Goal: Transaction & Acquisition: Subscribe to service/newsletter

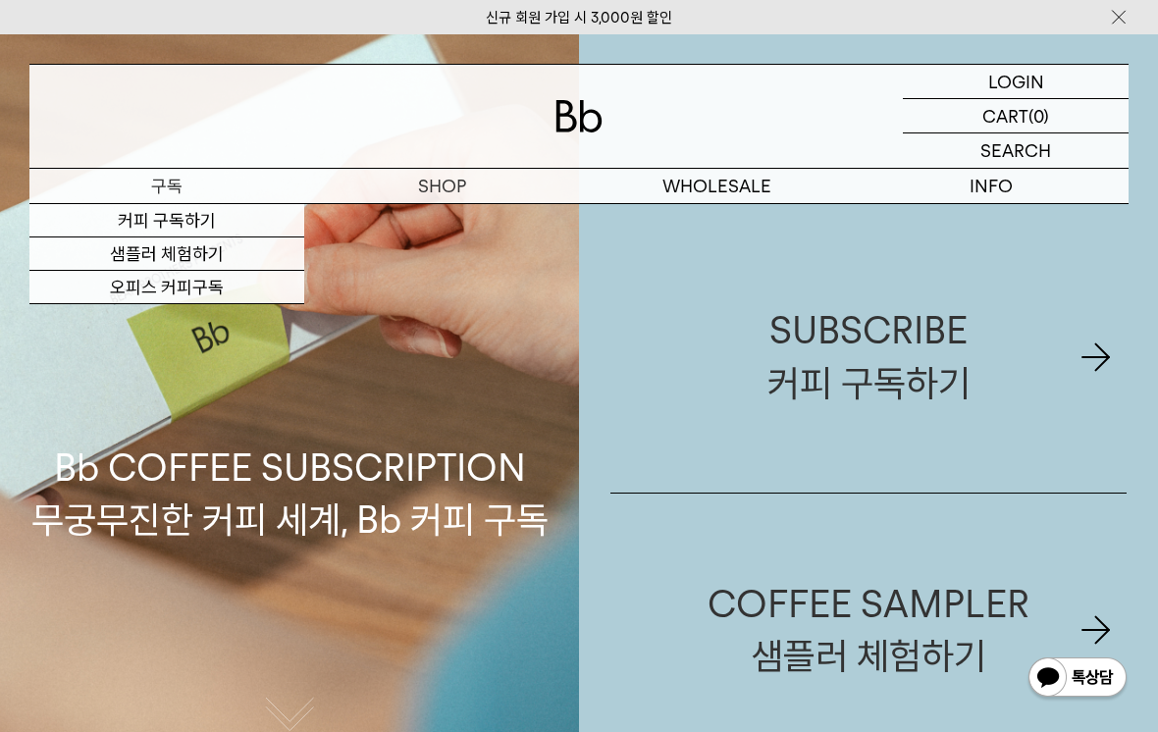
click at [259, 214] on link "커피 구독하기" at bounding box center [166, 220] width 275 height 33
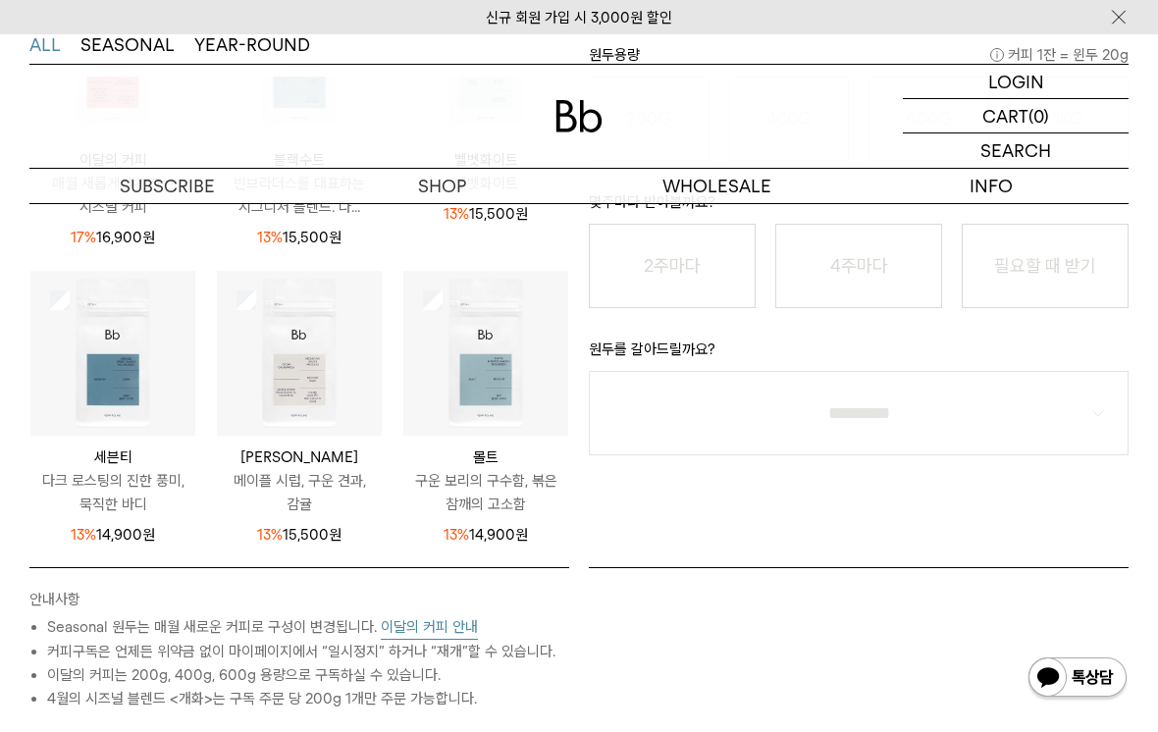
scroll to position [182, 0]
click at [333, 432] on img at bounding box center [299, 353] width 165 height 165
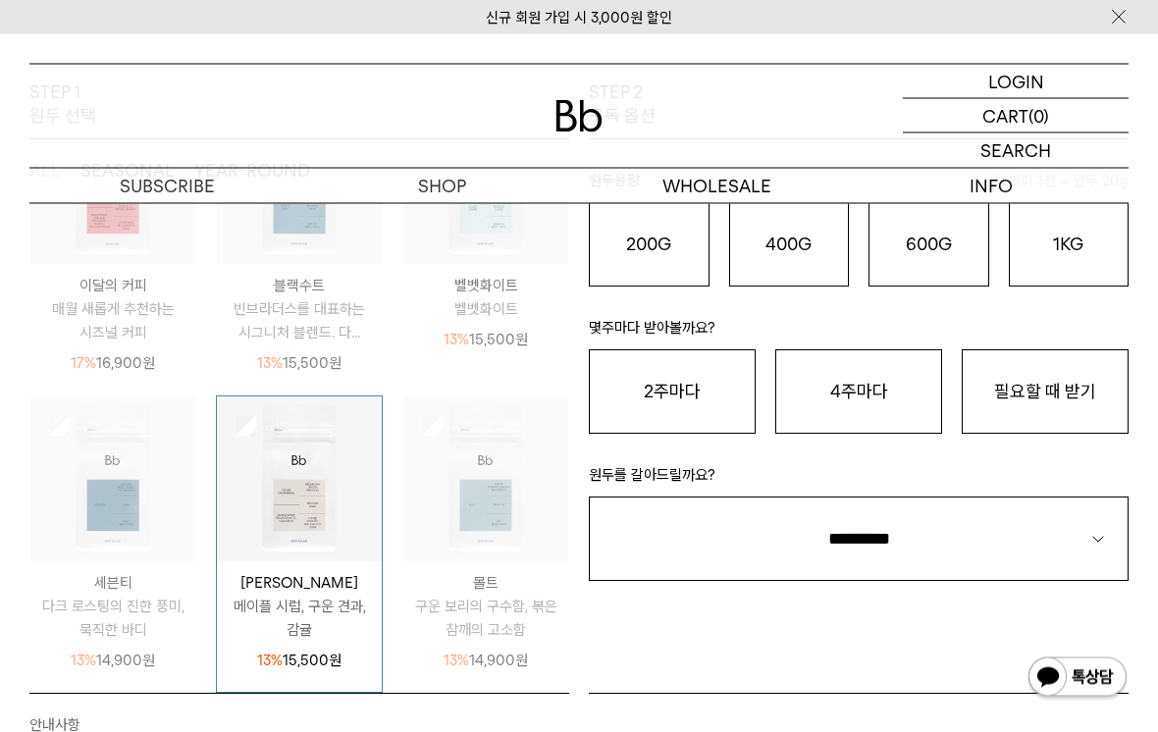
click at [347, 416] on img at bounding box center [299, 479] width 165 height 165
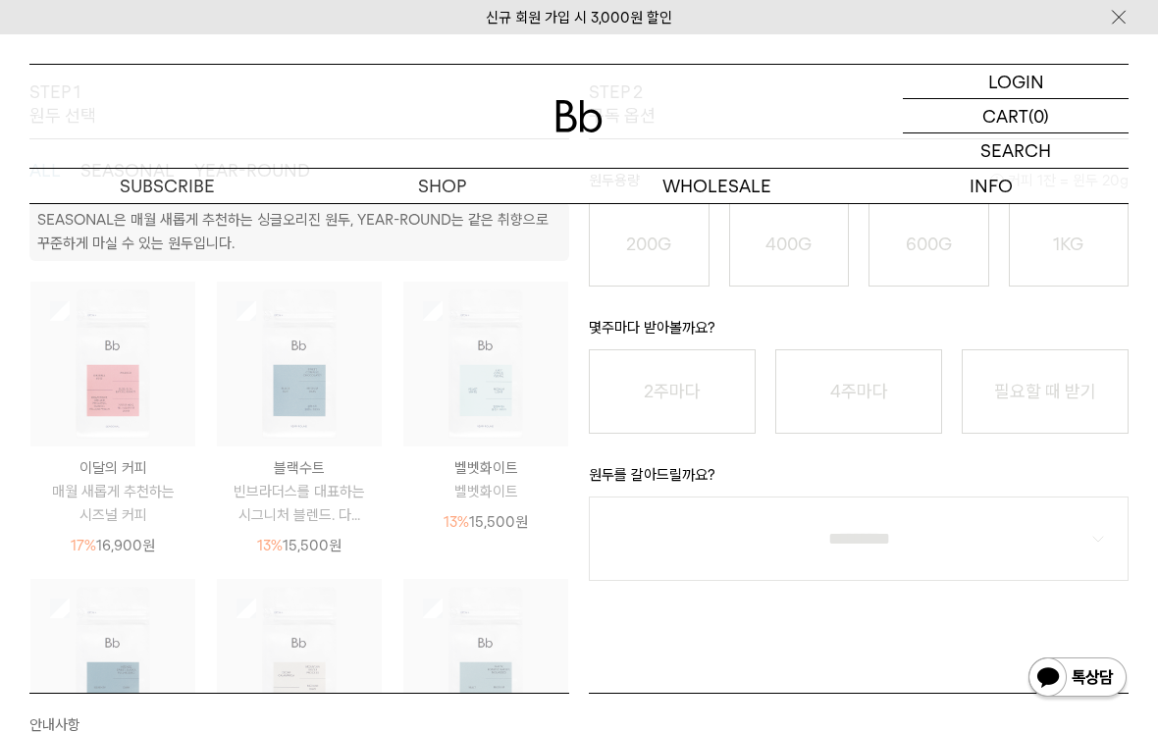
scroll to position [0, 0]
click at [698, 588] on div "STEP 2 구독 옵션 원두용량 커피 1잔 = 윈두 20g 200G 16,900 원 400G 31,000 원 600G 43,000 원 1KG …" at bounding box center [858, 386] width 559 height 612
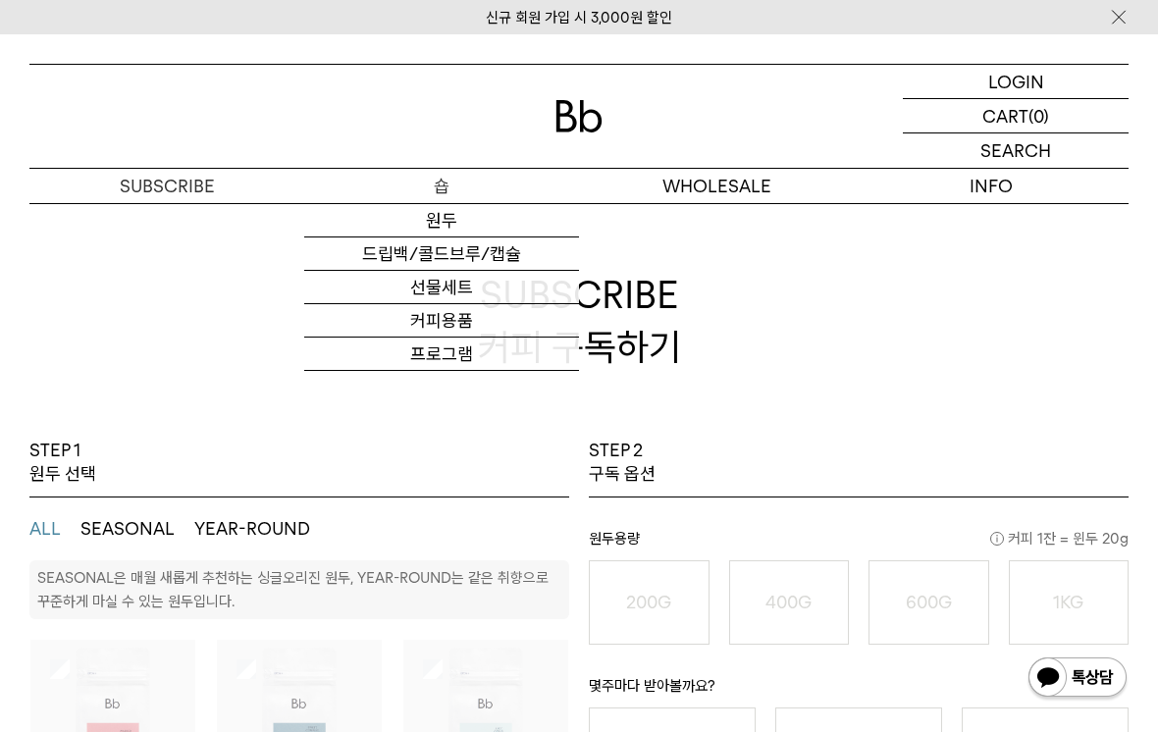
click at [506, 223] on link "원두" at bounding box center [441, 220] width 275 height 33
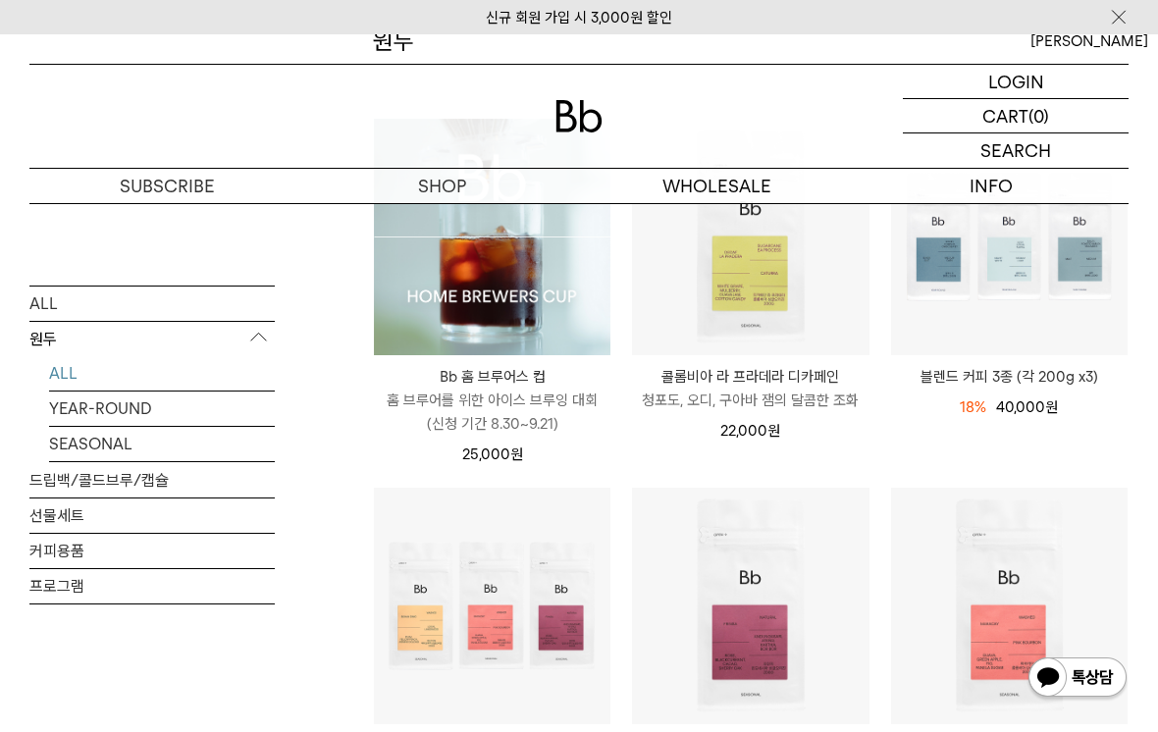
scroll to position [393, 0]
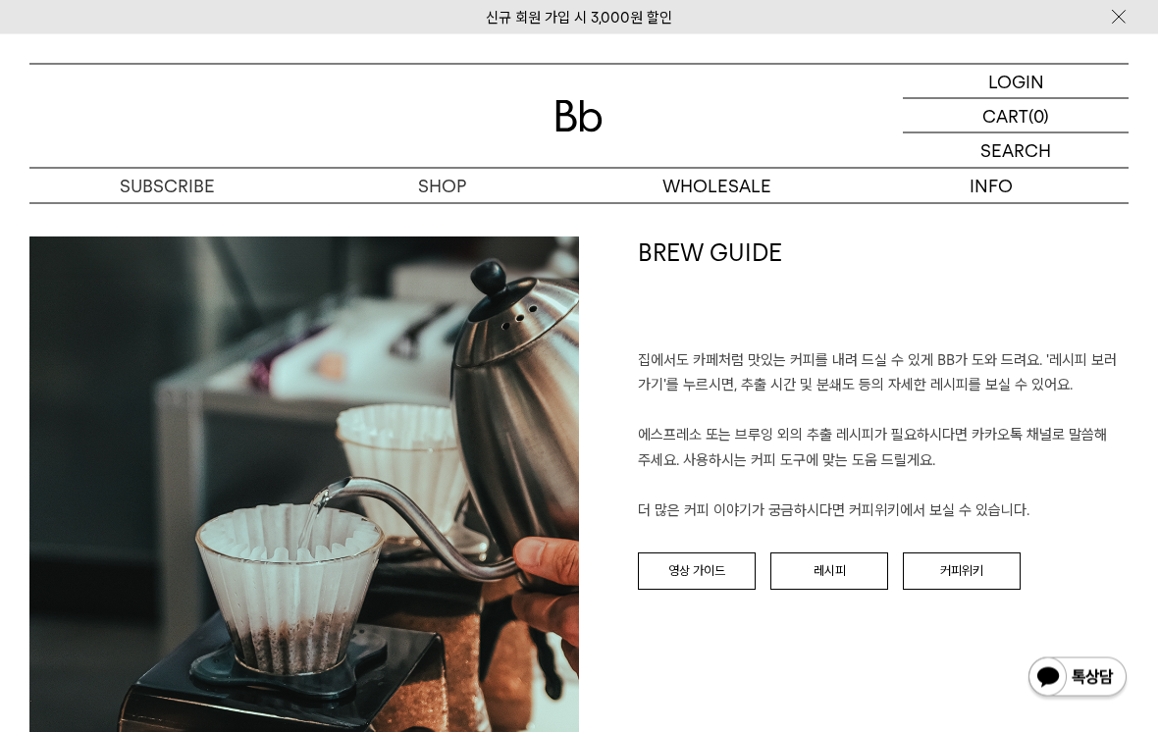
scroll to position [1966, 0]
